Goal: Transaction & Acquisition: Purchase product/service

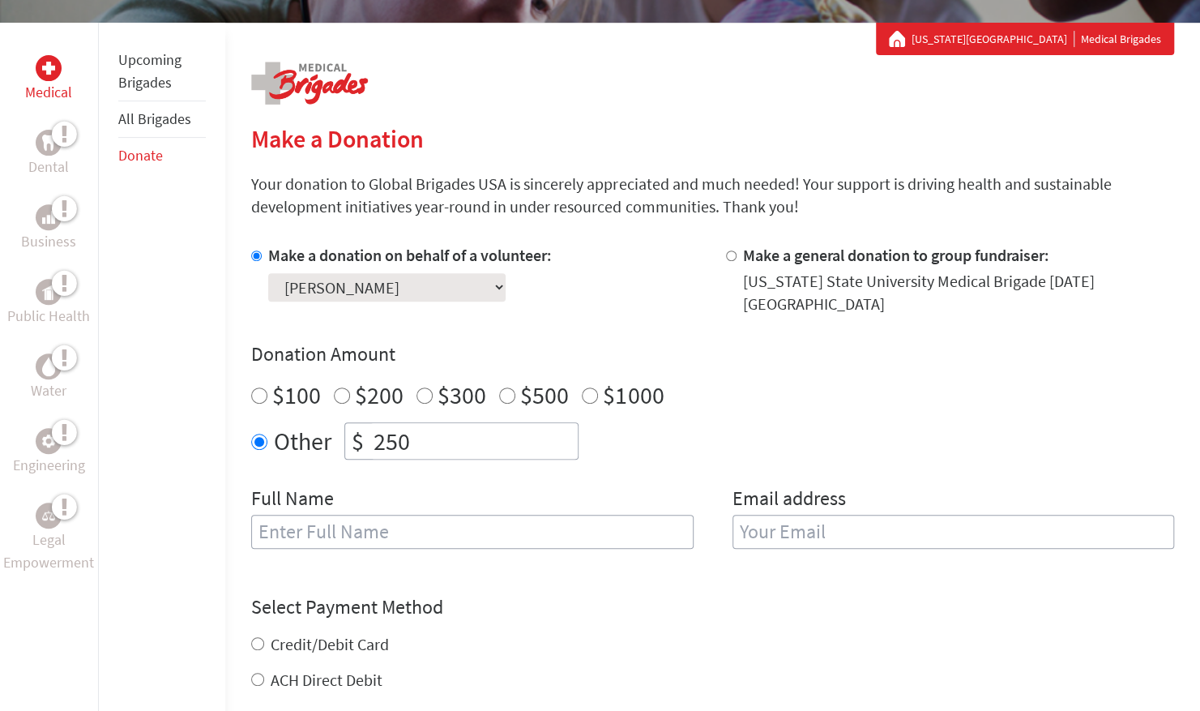
scroll to position [491, 0]
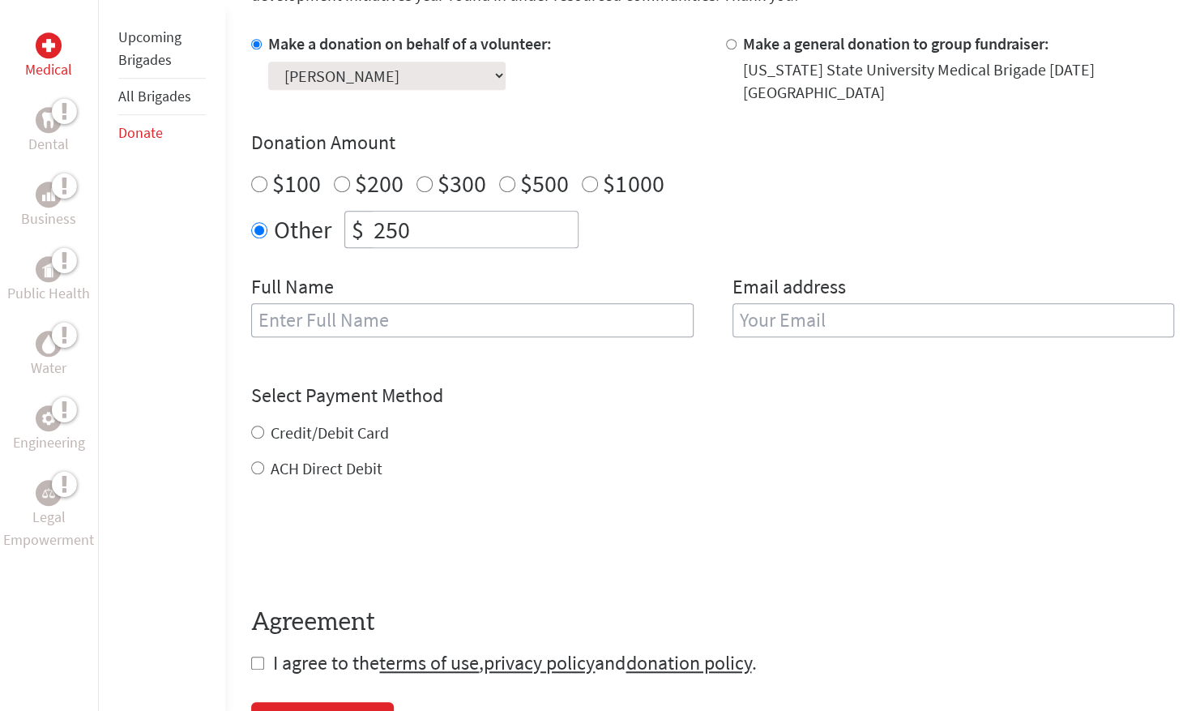
click at [376, 327] on input "text" at bounding box center [472, 320] width 442 height 34
click at [819, 320] on input "email" at bounding box center [954, 320] width 442 height 34
drag, startPoint x: 386, startPoint y: 315, endPoint x: 174, endPoint y: 343, distance: 213.3
click at [174, 343] on div "Medical Dental Business Public Health Water Engineering Legal Empowerment Upcom…" at bounding box center [600, 292] width 1200 height 962
type input "A"
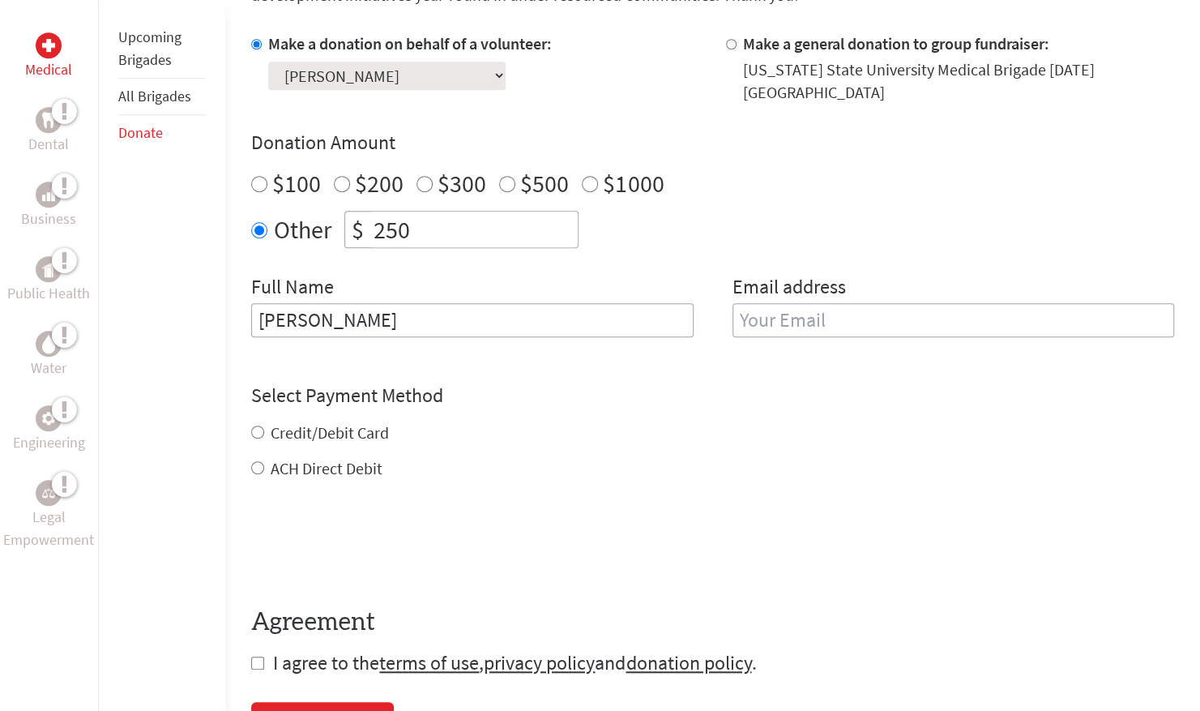
type input "[PERSON_NAME]"
click at [814, 327] on input "email" at bounding box center [954, 320] width 442 height 34
type input "[EMAIL_ADDRESS][DOMAIN_NAME]"
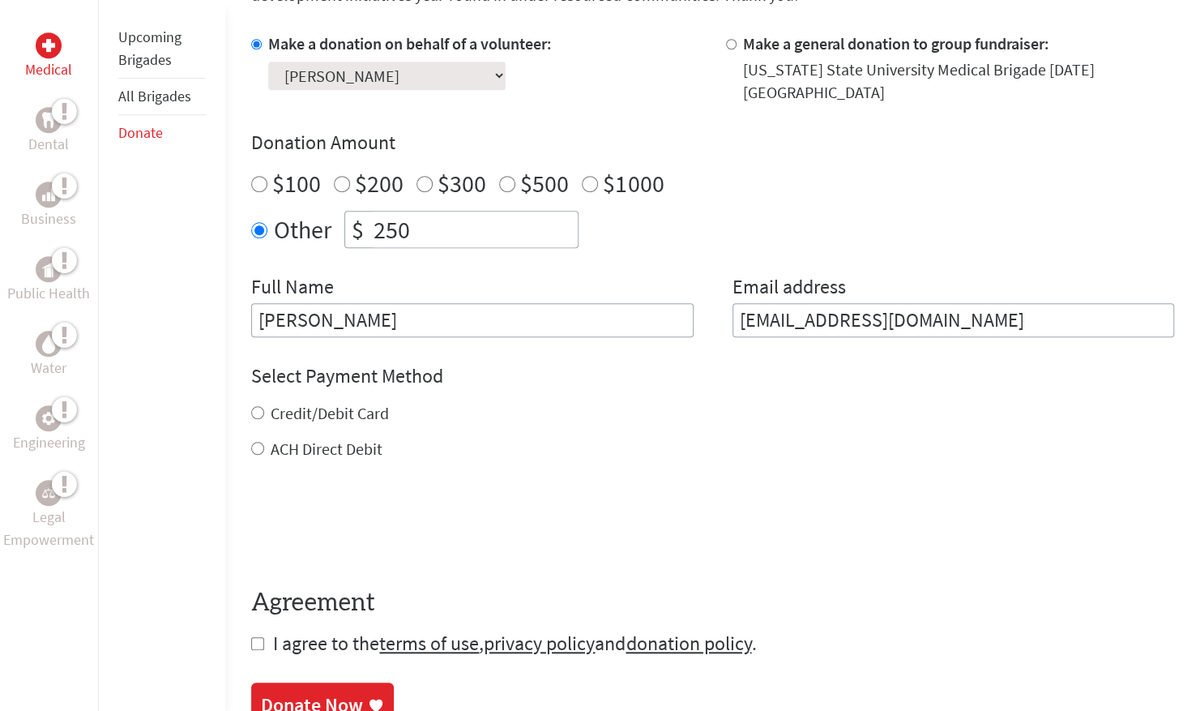
click at [287, 429] on div "Credit/Debit Card ACH Direct Debit" at bounding box center [712, 431] width 923 height 58
click at [306, 420] on label "Credit/Debit Card" at bounding box center [330, 413] width 118 height 20
click at [264, 419] on input "Credit/Debit Card" at bounding box center [257, 412] width 13 height 13
radio input "true"
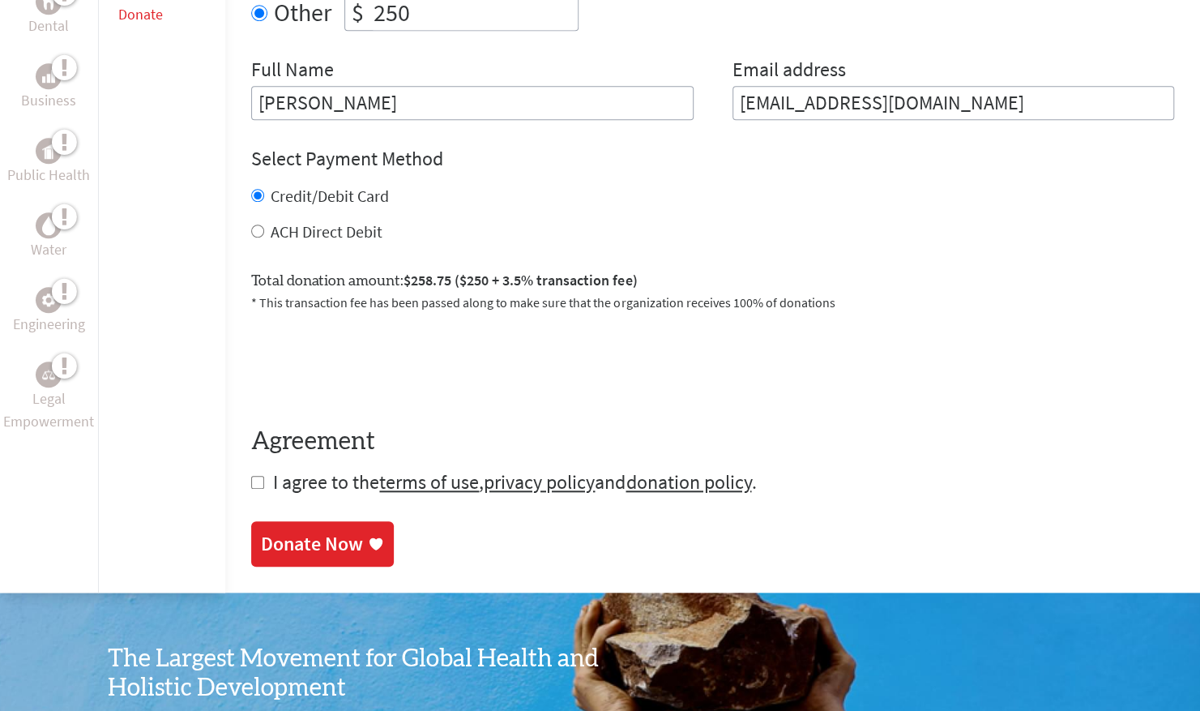
scroll to position [709, 0]
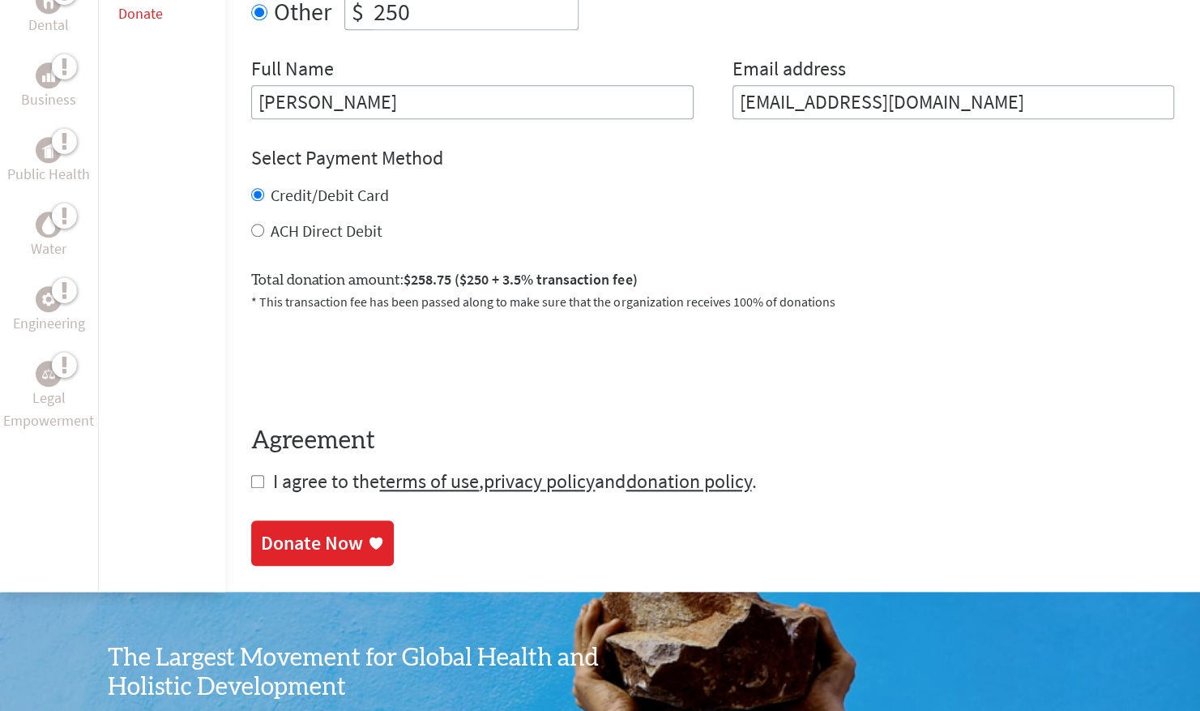
click at [261, 483] on input "checkbox" at bounding box center [257, 481] width 13 height 13
checkbox input "true"
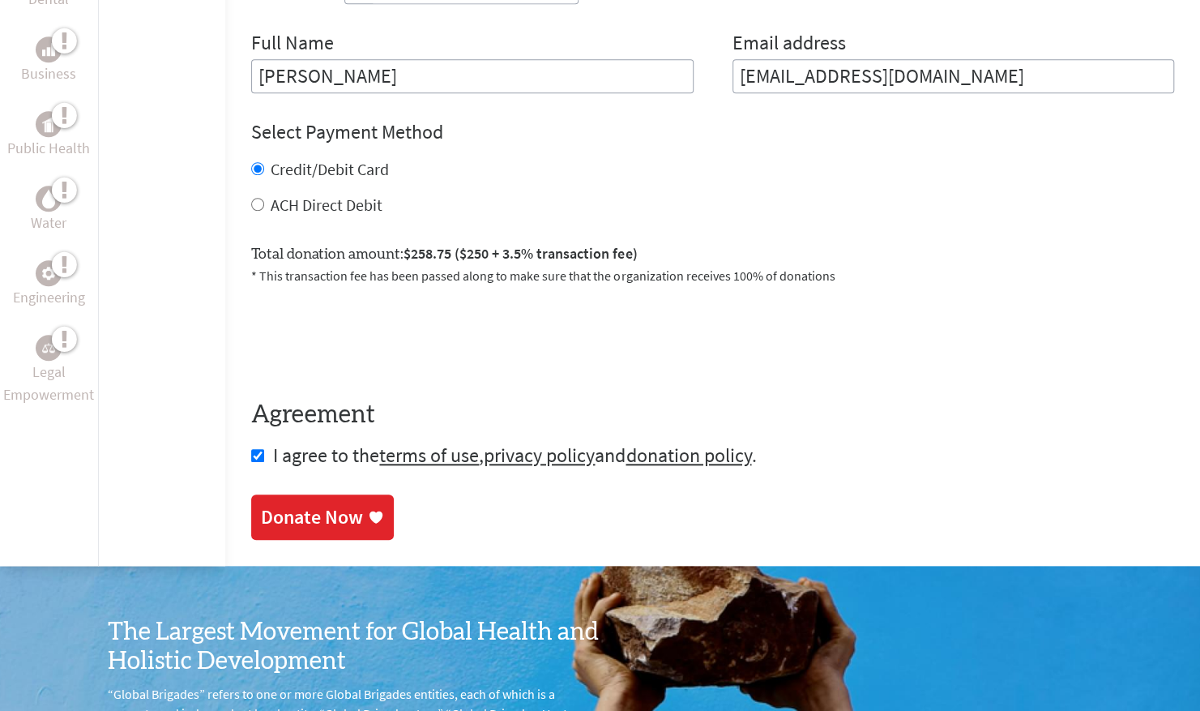
scroll to position [736, 0]
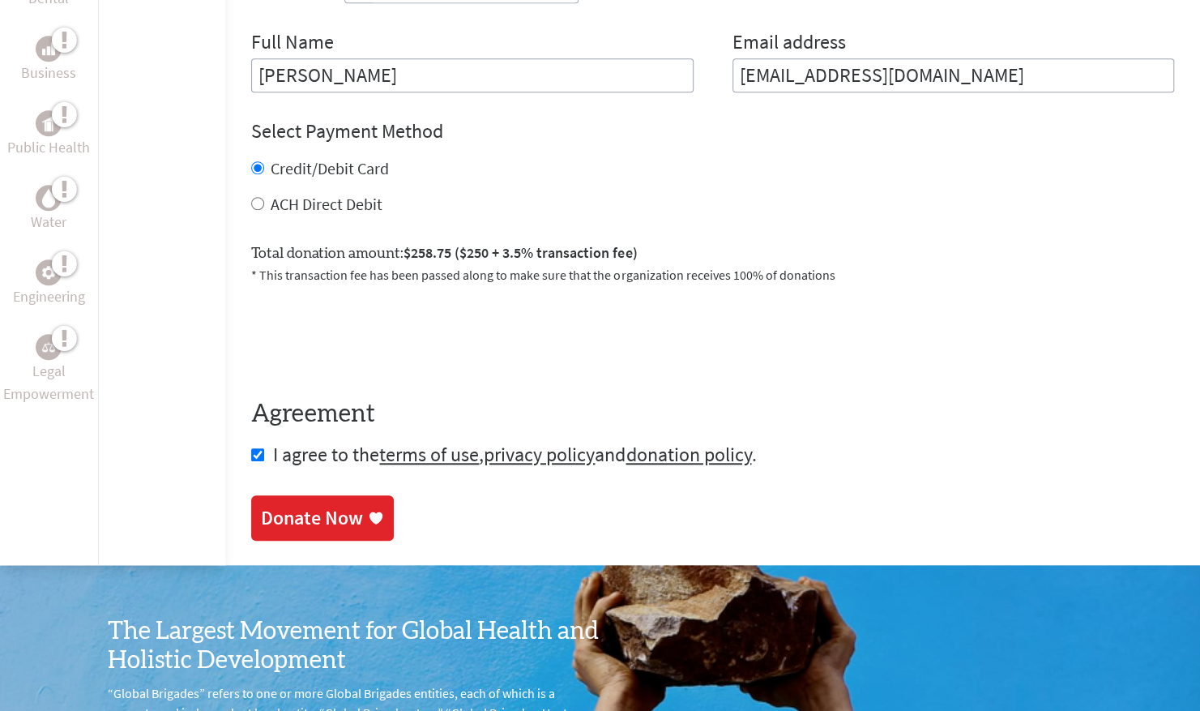
click at [330, 525] on div "Donate Now" at bounding box center [312, 518] width 102 height 26
